Goal: Task Accomplishment & Management: Use online tool/utility

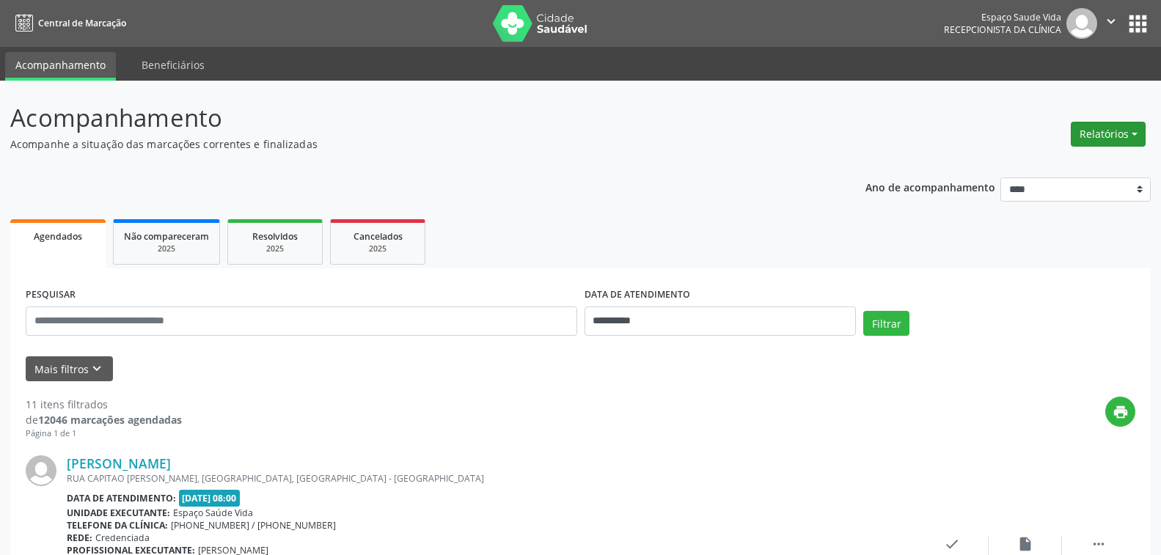
click at [1096, 134] on button "Relatórios" at bounding box center [1108, 134] width 75 height 25
click at [1027, 172] on link "Agendamentos" at bounding box center [1068, 165] width 158 height 21
select select "*"
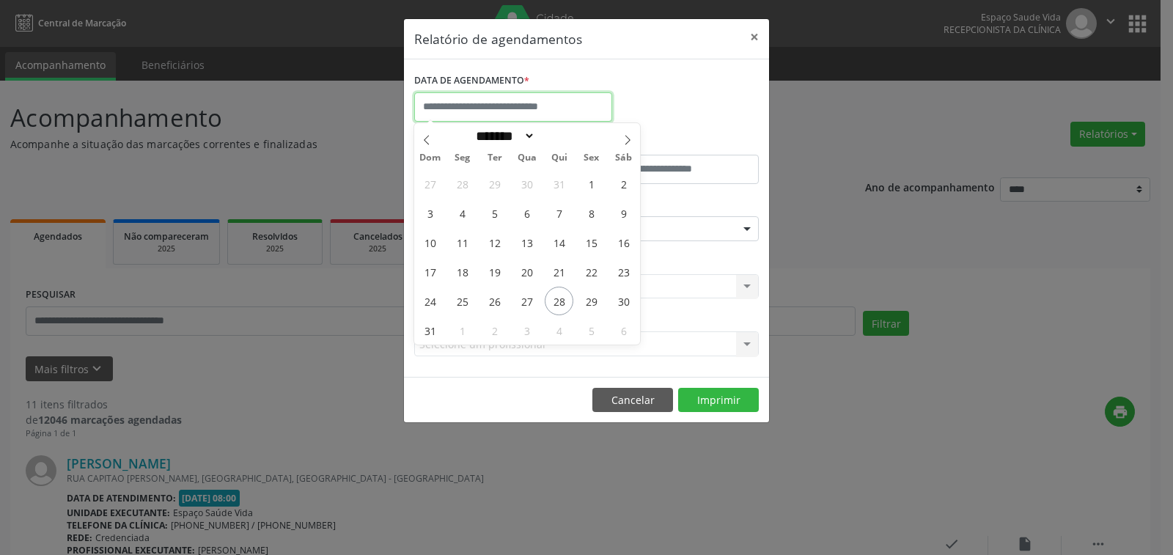
click at [502, 103] on input "text" at bounding box center [513, 106] width 198 height 29
click at [592, 299] on span "29" at bounding box center [591, 301] width 29 height 29
type input "**********"
click at [592, 299] on span "29" at bounding box center [591, 301] width 29 height 29
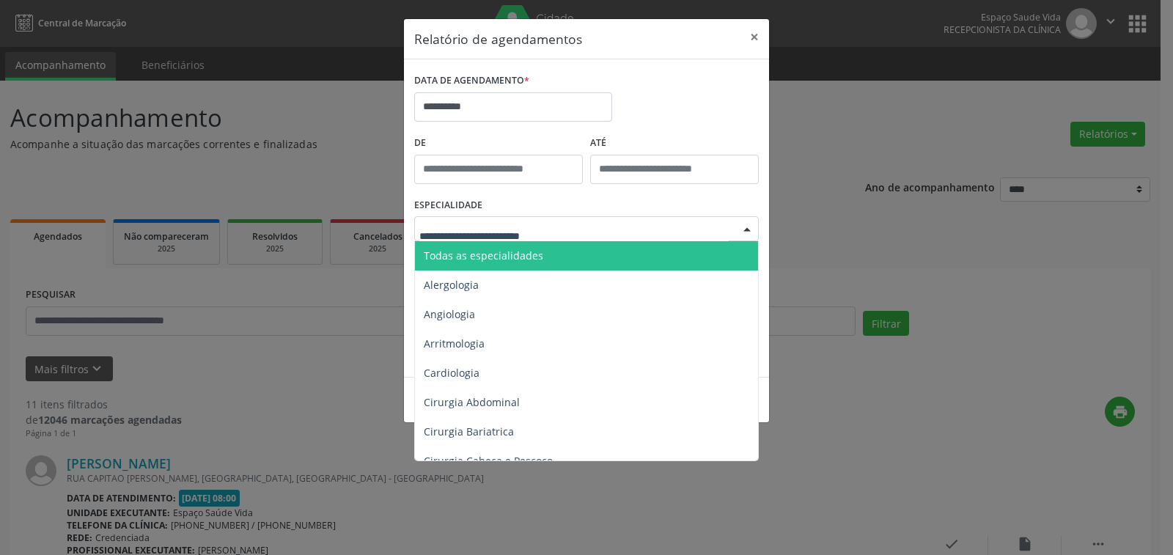
click at [502, 255] on span "Todas as especialidades" at bounding box center [484, 256] width 120 height 14
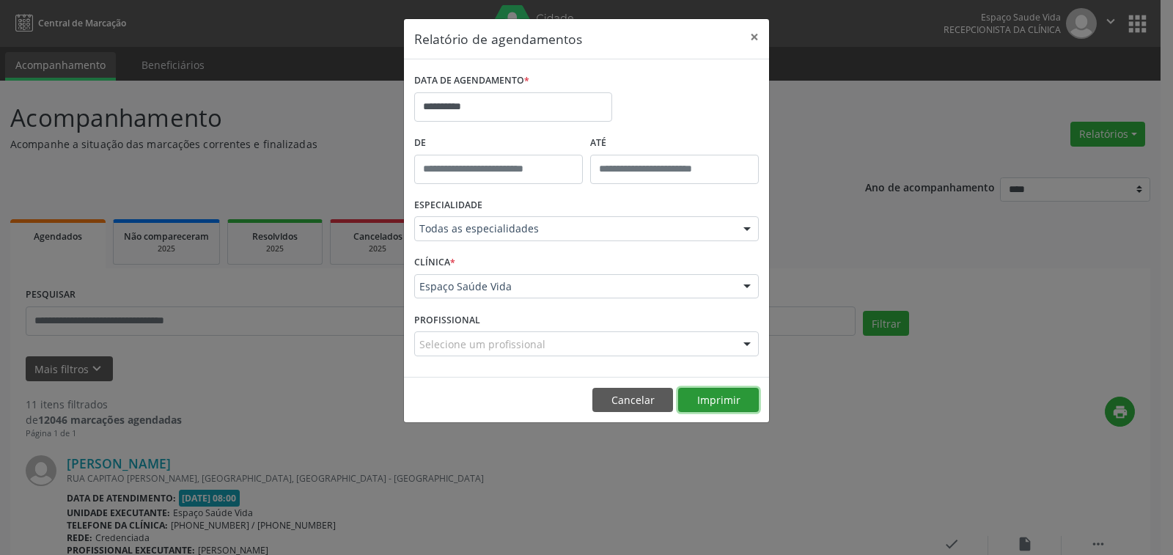
click at [716, 399] on button "Imprimir" at bounding box center [718, 400] width 81 height 25
